Goal: Information Seeking & Learning: Learn about a topic

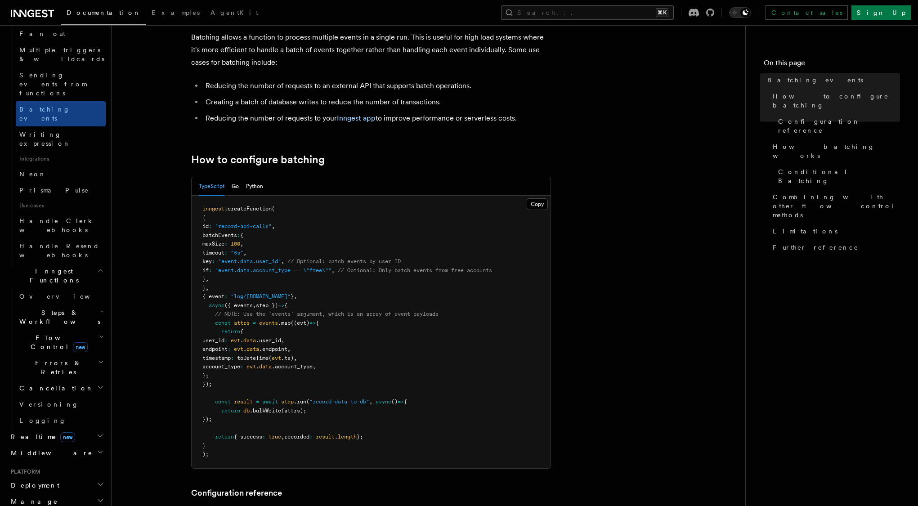
scroll to position [329, 0]
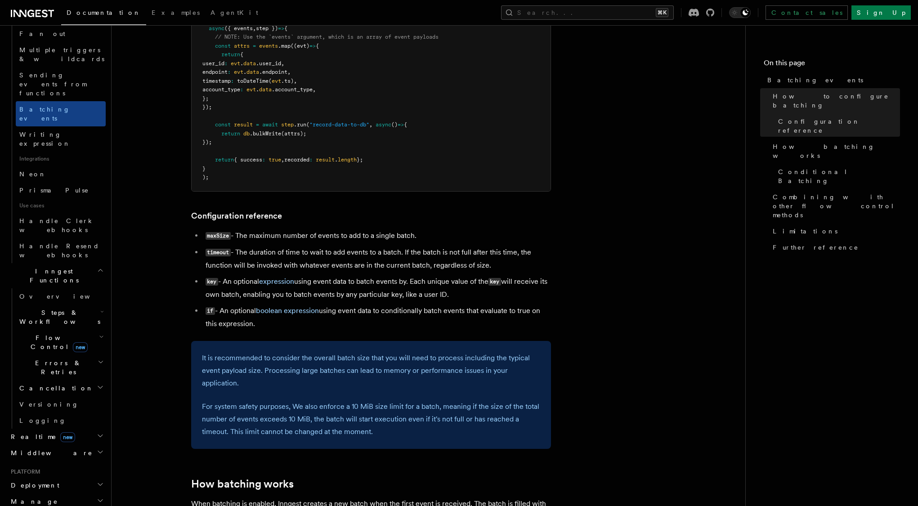
drag, startPoint x: 705, startPoint y: 105, endPoint x: 259, endPoint y: 256, distance: 471.6
click at [259, 256] on li "timeout - The duration of time to wait to add events to a batch. If the batch i…" at bounding box center [377, 259] width 348 height 26
click at [643, 326] on article "Features Events & Triggers Batching events Batching allows a function to proces…" at bounding box center [428, 405] width 605 height 1388
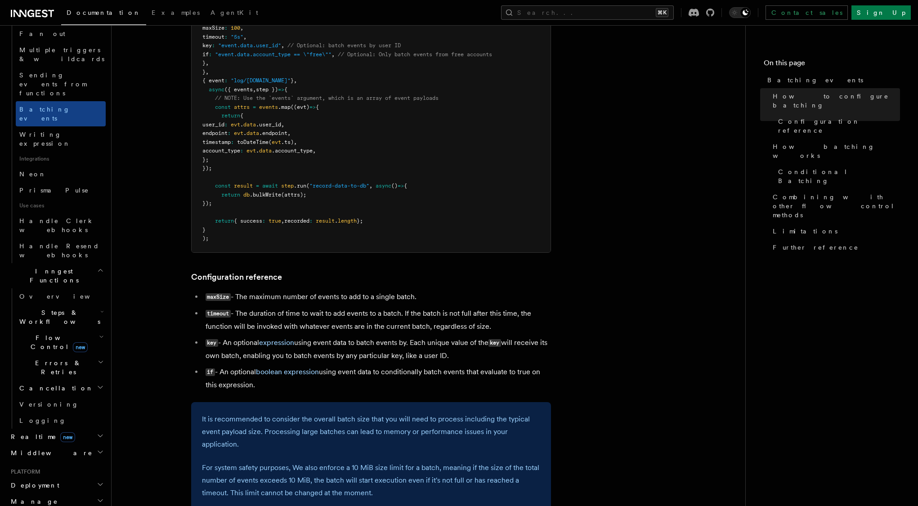
scroll to position [0, 0]
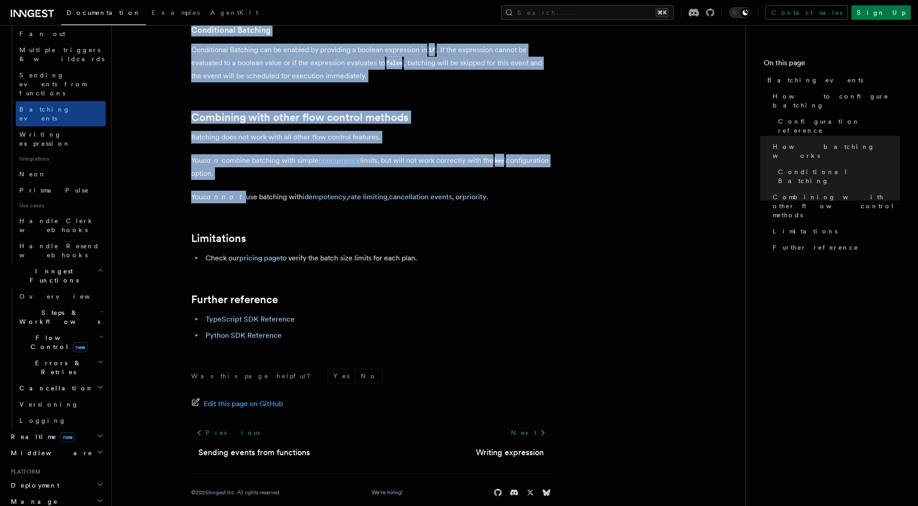
scroll to position [911, 0]
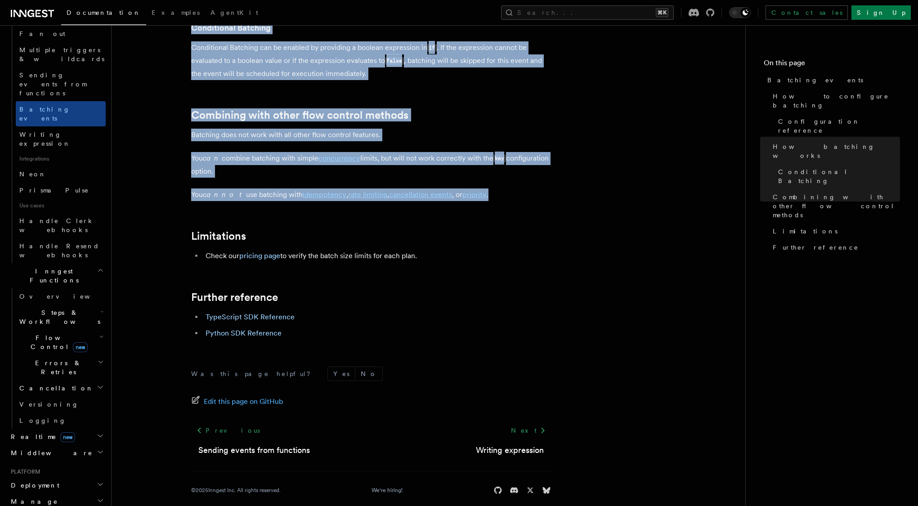
drag, startPoint x: 141, startPoint y: 163, endPoint x: 489, endPoint y: 201, distance: 349.8
copy article "Batching events Batching allows a function to process multiple events in a sing…"
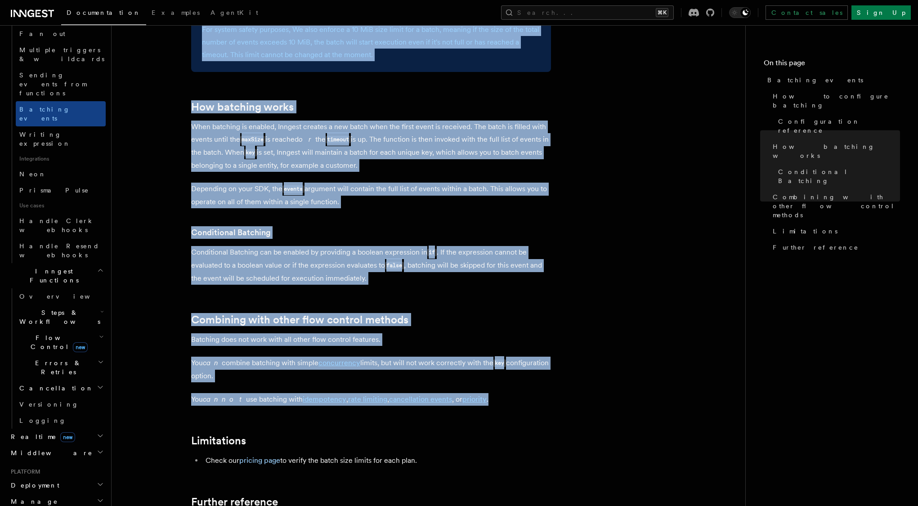
scroll to position [633, 0]
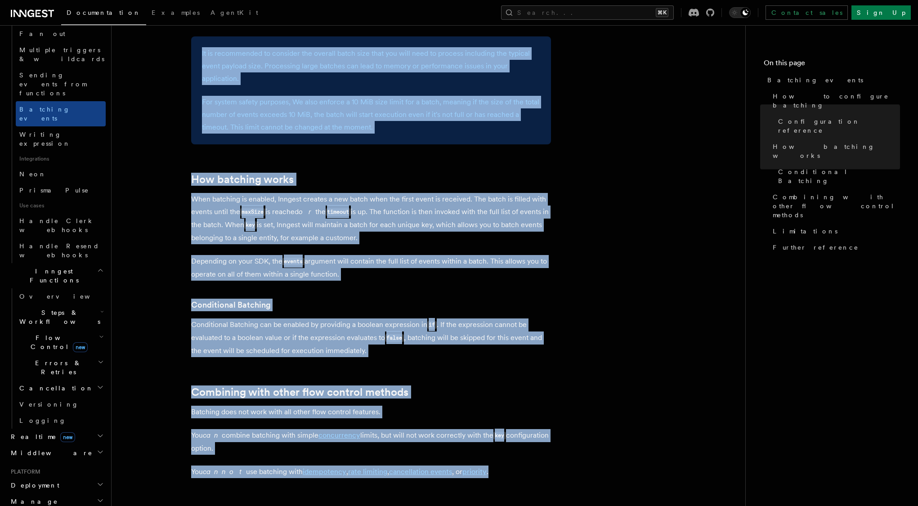
click at [689, 305] on article "Features Events & Triggers Batching events Batching allows a function to proces…" at bounding box center [428, 100] width 605 height 1388
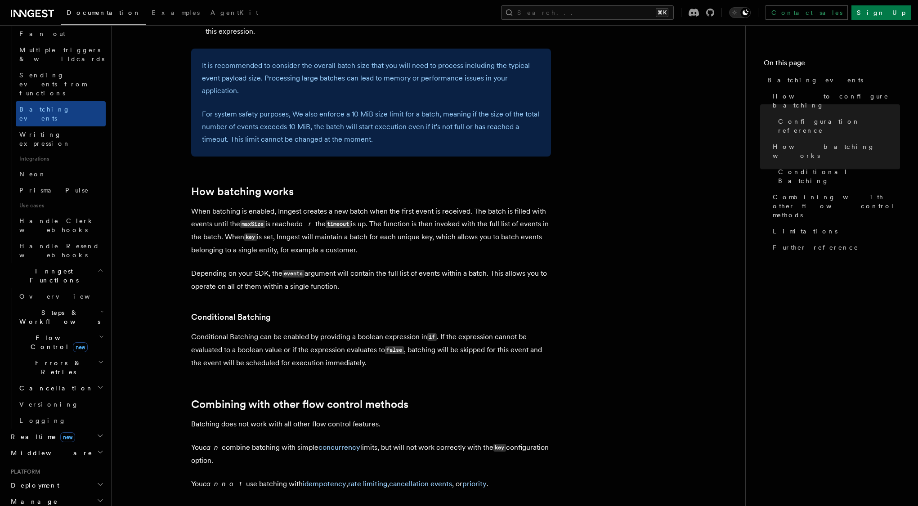
scroll to position [605, 0]
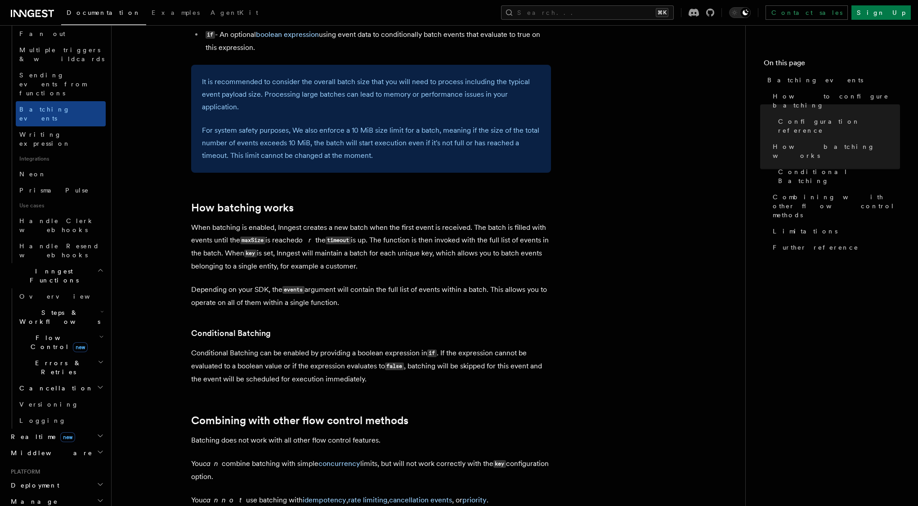
click at [591, 242] on article "Features Events & Triggers Batching events Batching allows a function to proces…" at bounding box center [428, 128] width 605 height 1388
click at [477, 232] on p "When batching is enabled, Inngest creates a new batch when the first event is r…" at bounding box center [371, 246] width 360 height 51
click at [254, 242] on code "maxSize" at bounding box center [252, 241] width 25 height 8
copy code "maxSize"
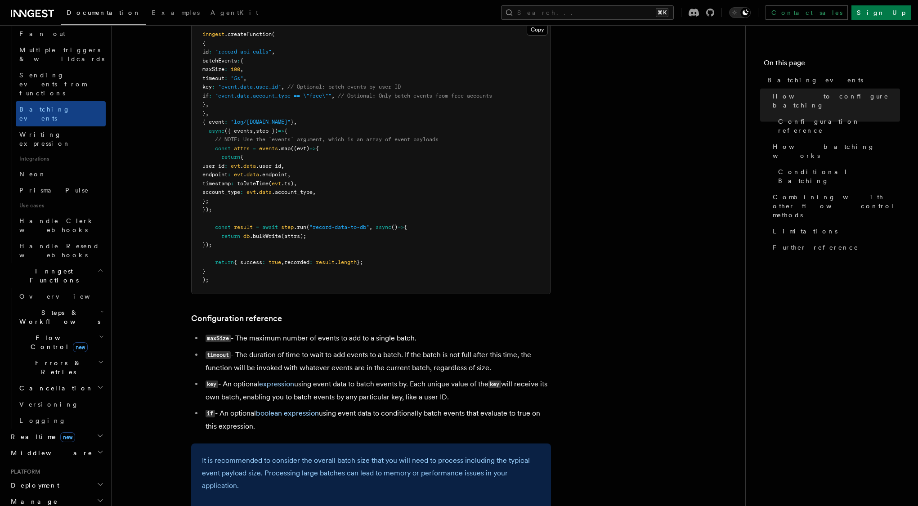
click at [660, 315] on article "Features Events & Triggers Batching events Batching allows a function to proces…" at bounding box center [428, 507] width 605 height 1388
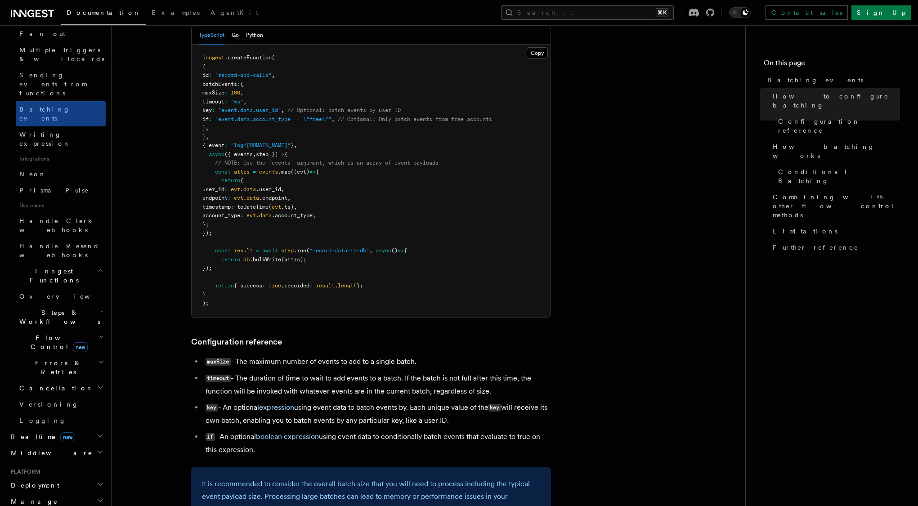
click at [479, 270] on pre "inngest .createFunction ( { id : "record-api-calls" , batchEvents : { maxSize :…" at bounding box center [371, 181] width 359 height 273
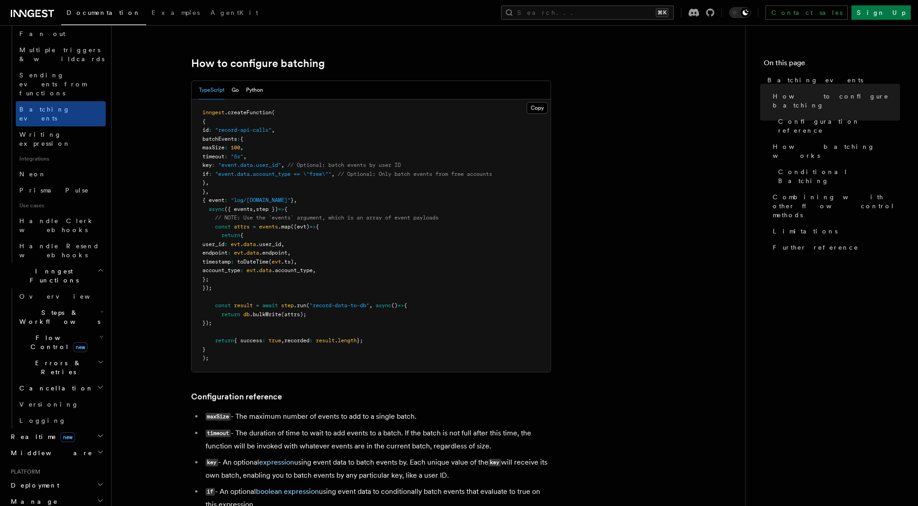
scroll to position [147, 0]
click at [540, 107] on button "Copy Copied" at bounding box center [537, 109] width 21 height 12
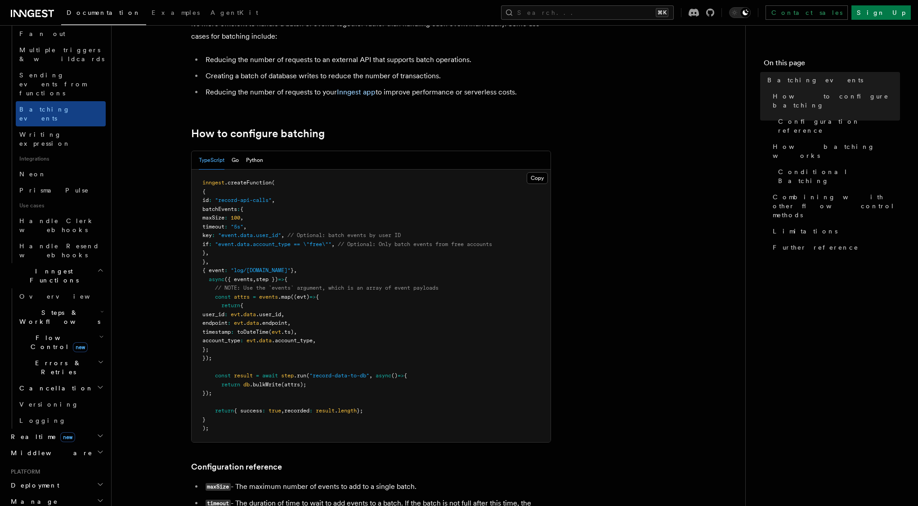
scroll to position [0, 0]
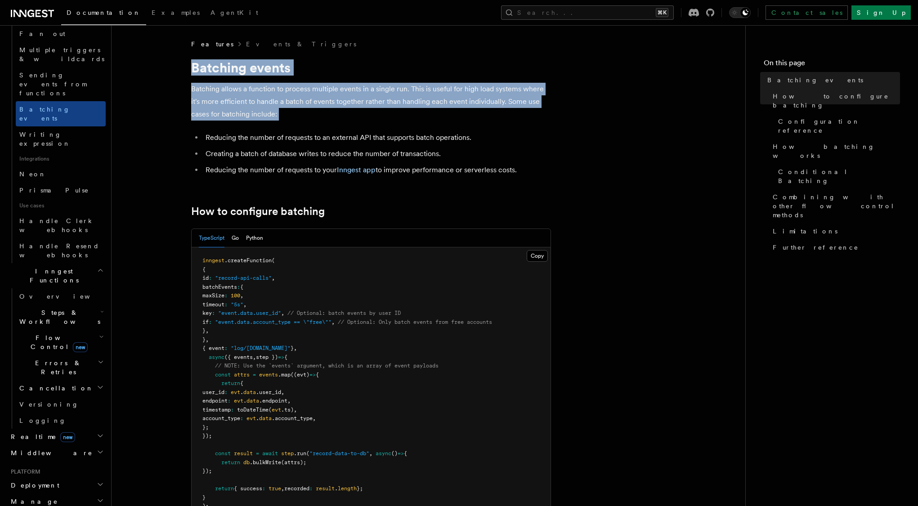
drag, startPoint x: 186, startPoint y: 69, endPoint x: 324, endPoint y: 122, distance: 148.0
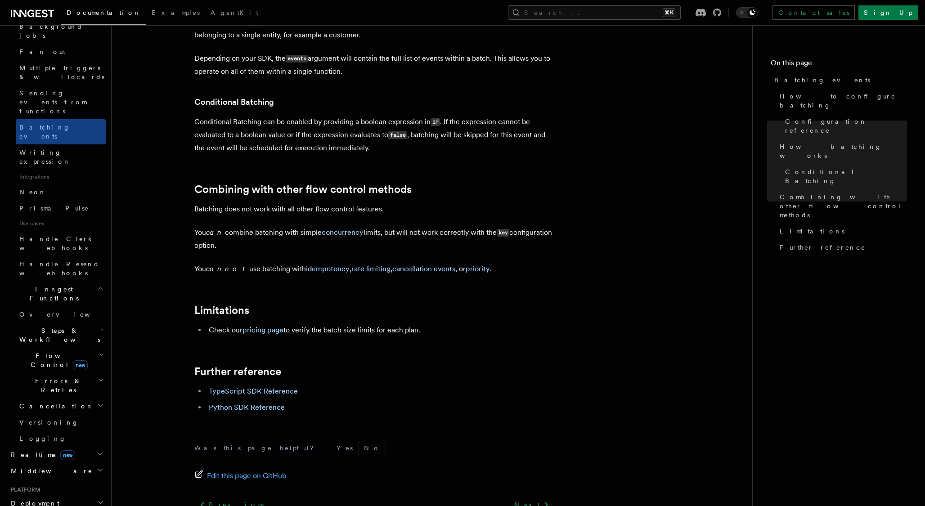
scroll to position [866, 0]
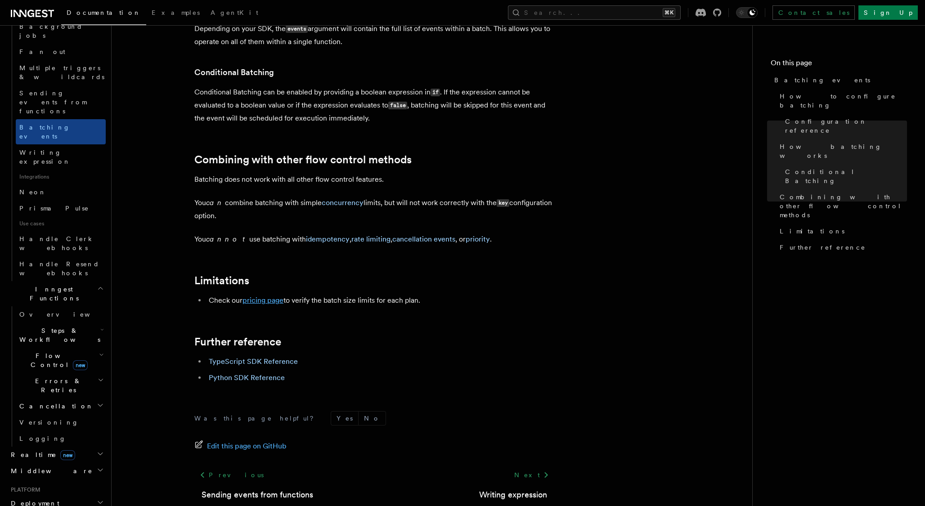
click at [271, 303] on link "pricing page" at bounding box center [263, 300] width 41 height 9
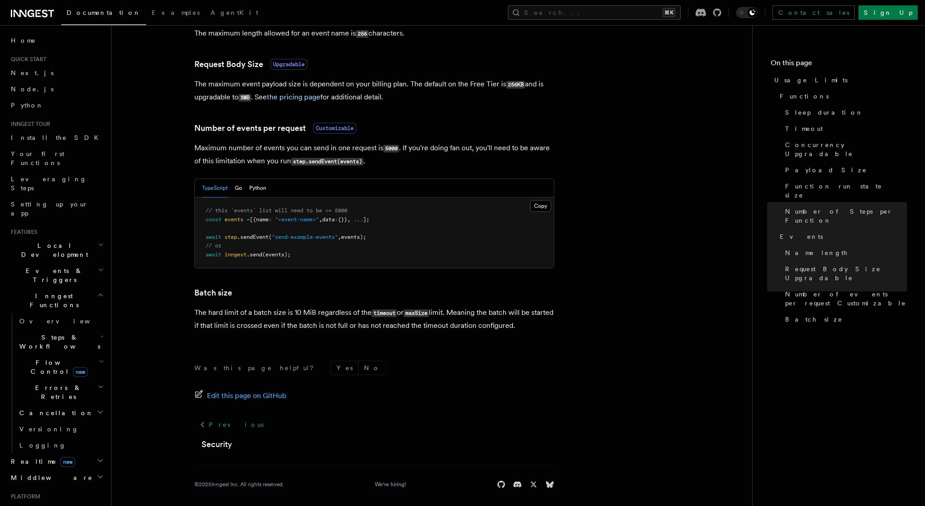
scroll to position [771, 0]
